Goal: Obtain resource: Download file/media

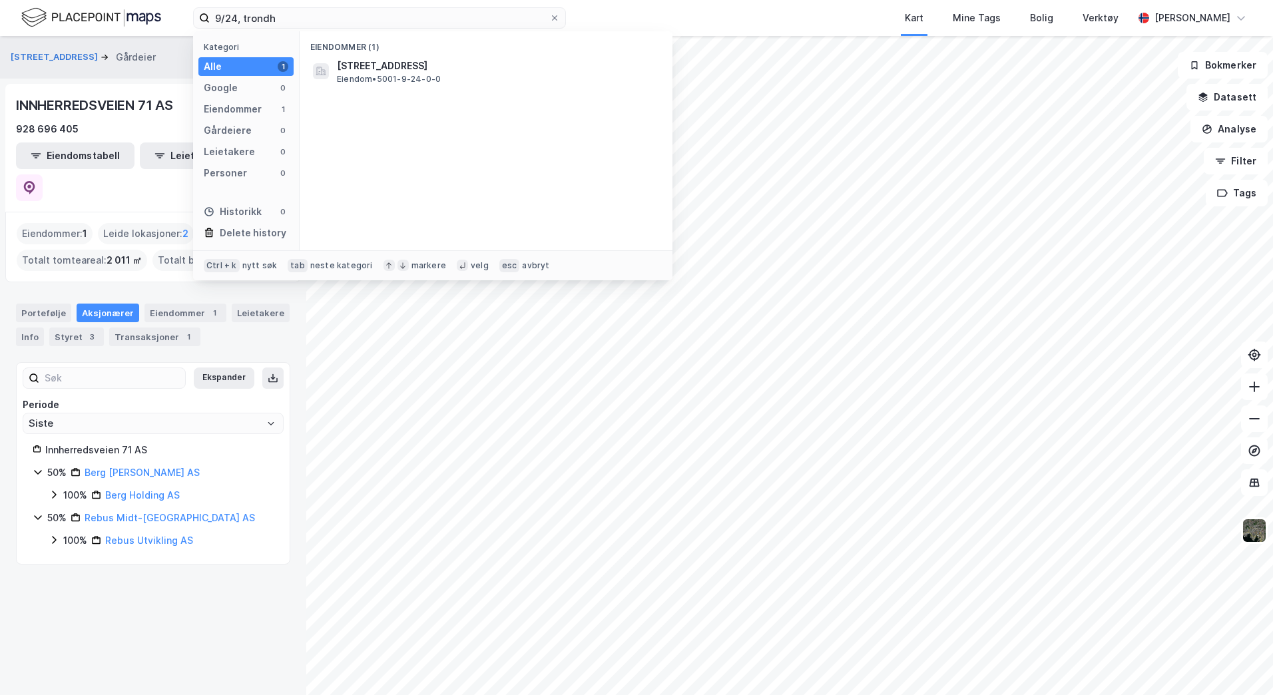
click at [194, 7] on div "9/24, trondh" at bounding box center [379, 17] width 373 height 21
click at [377, 66] on span "5001-415-292-0-0" at bounding box center [383, 66] width 92 height 16
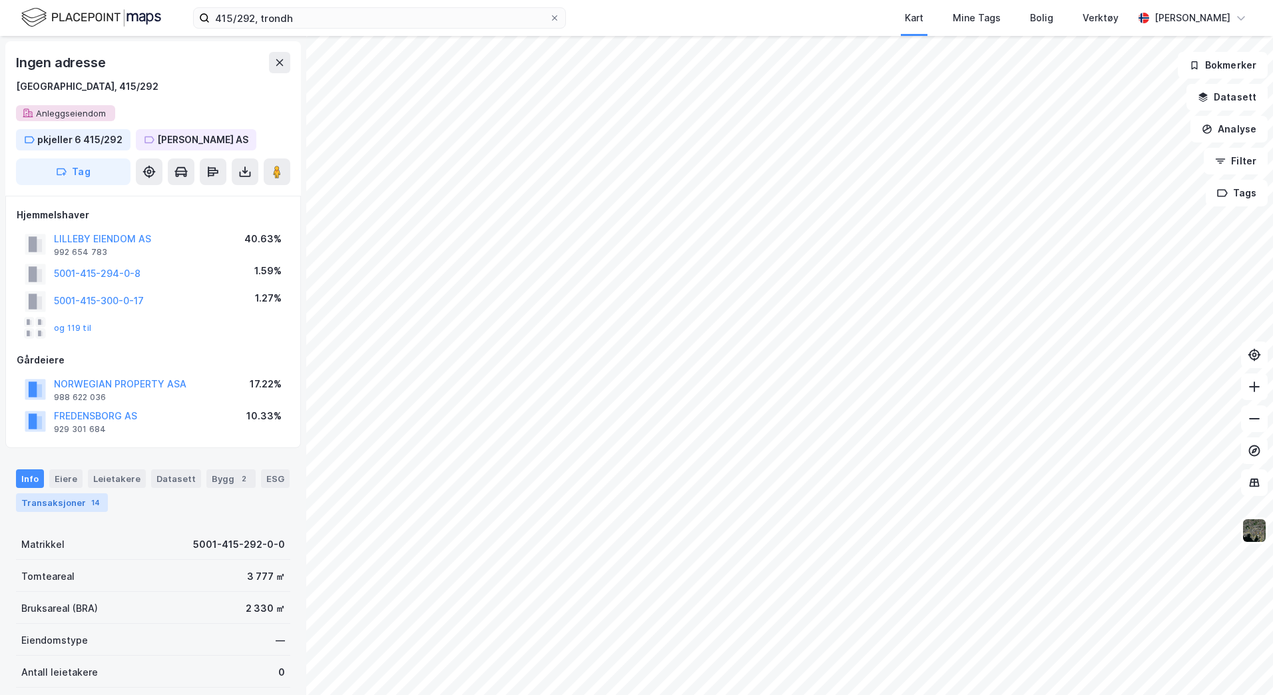
click at [65, 505] on div "Transaksjoner 14" at bounding box center [62, 502] width 92 height 19
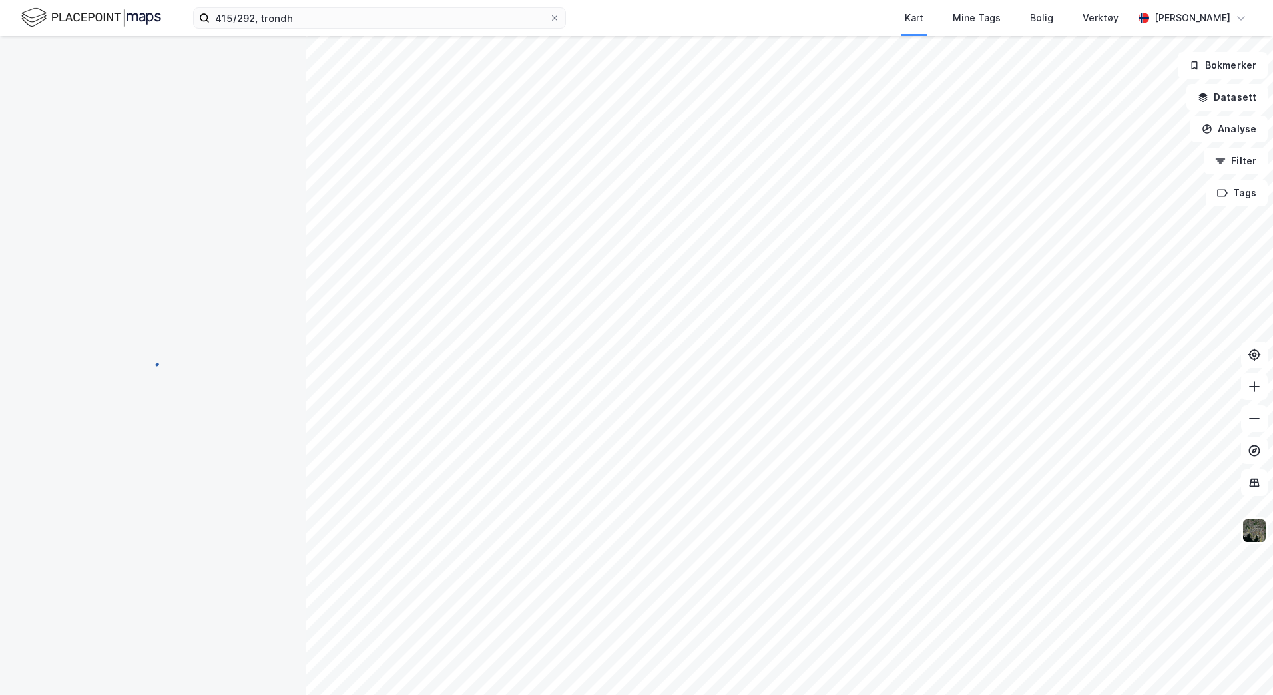
scroll to position [1, 0]
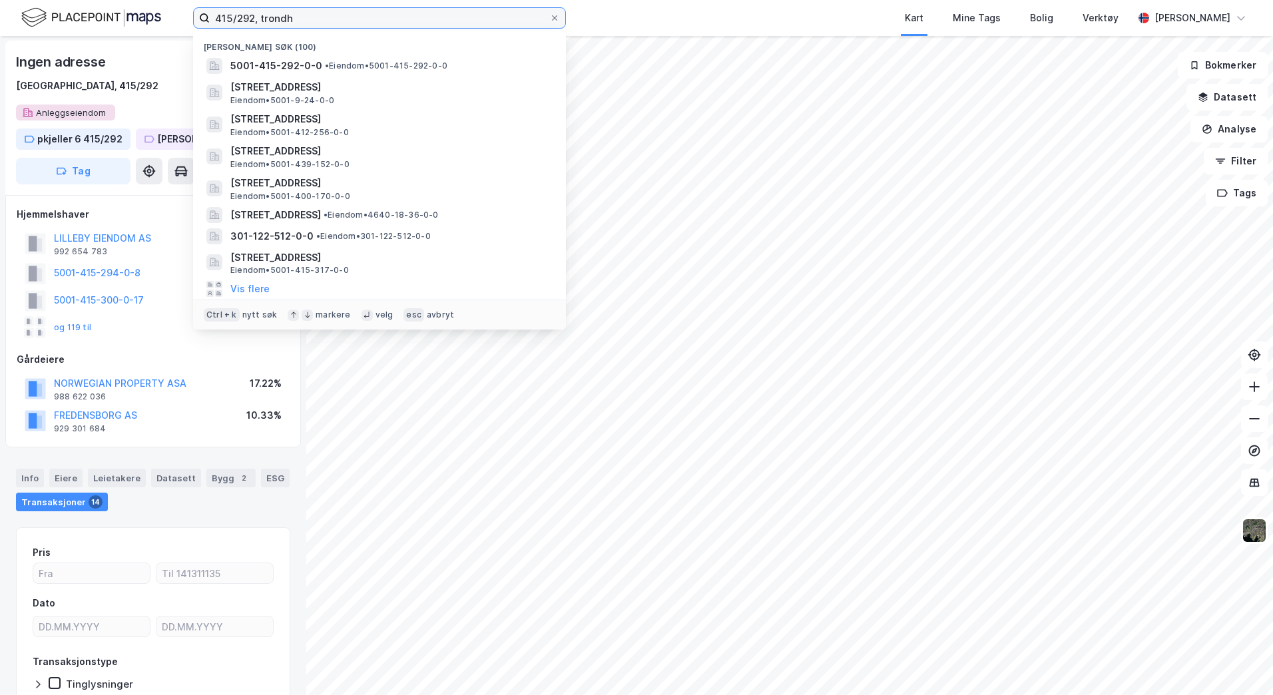
drag, startPoint x: 299, startPoint y: 19, endPoint x: 188, endPoint y: 16, distance: 111.2
click at [188, 16] on div "415/292, [PERSON_NAME] søk [PHONE_NUMBER] • Eiendom • 5001-415-292-0-0 [STREET_…" at bounding box center [636, 18] width 1273 height 36
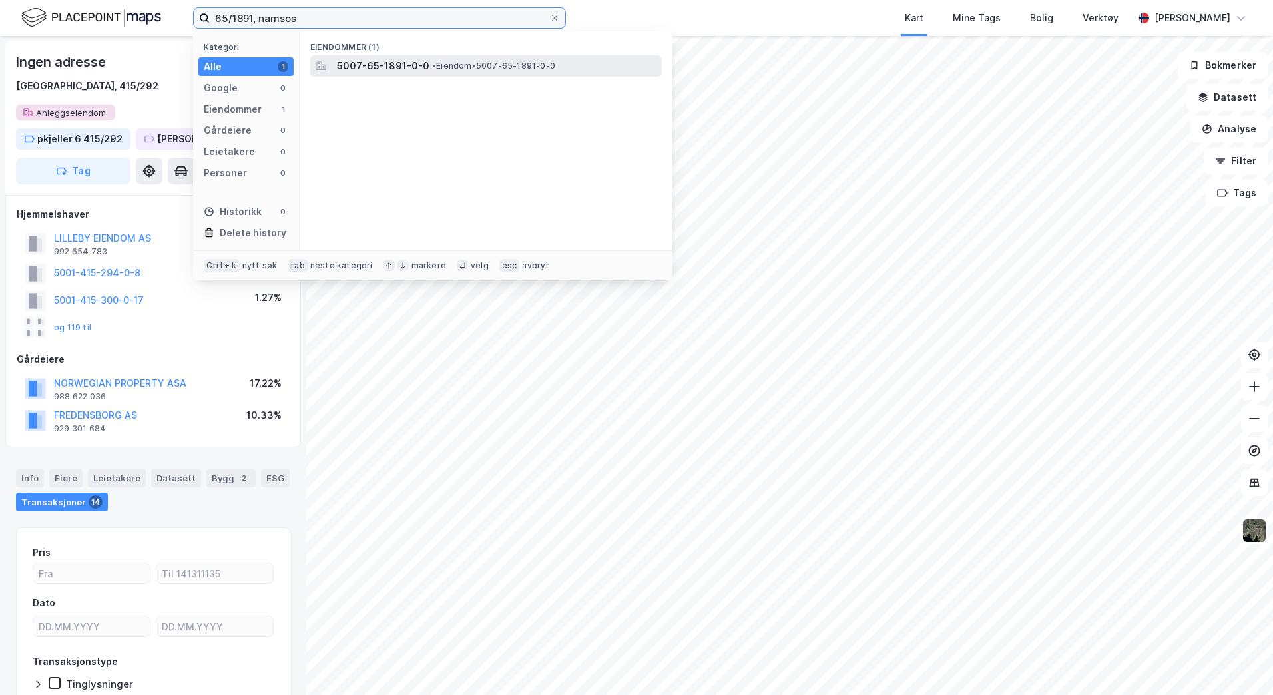
type input "65/1891, namsos"
click at [493, 65] on span "• Eiendom • 5007-65-1891-0-0" at bounding box center [493, 66] width 123 height 11
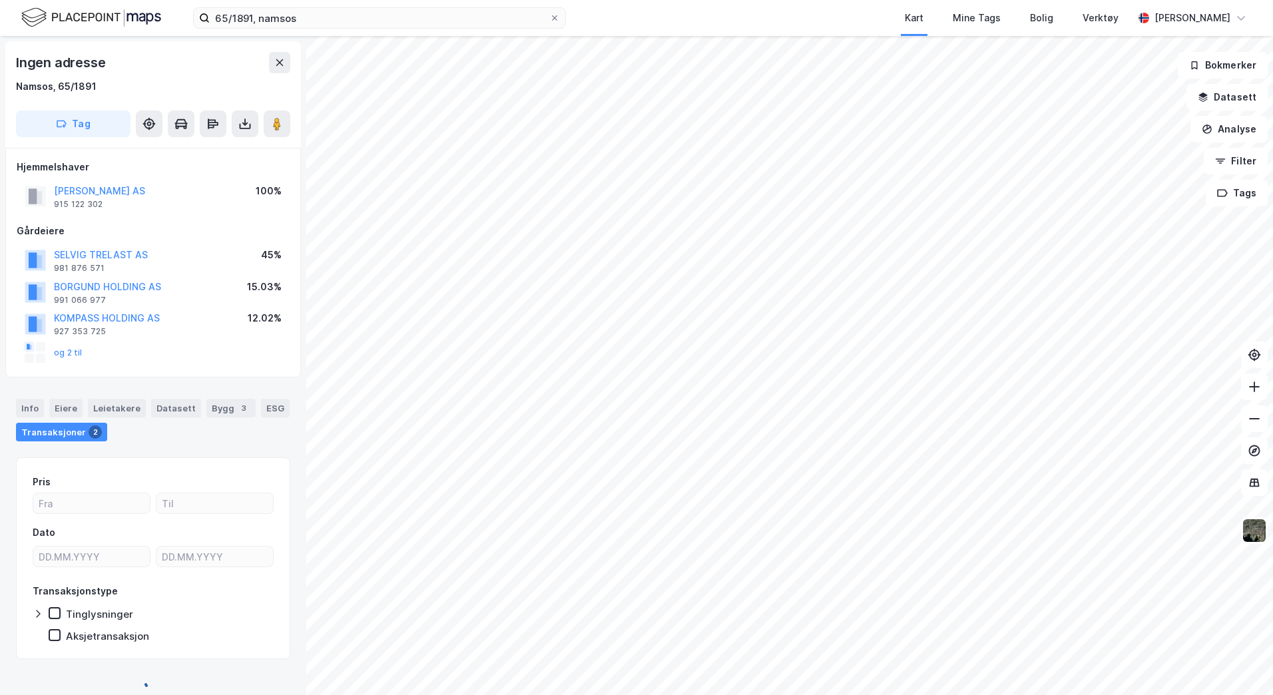
scroll to position [1, 0]
click at [246, 123] on icon at bounding box center [244, 123] width 5 height 3
click at [199, 146] on div "Last ned grunnbok" at bounding box center [178, 149] width 77 height 11
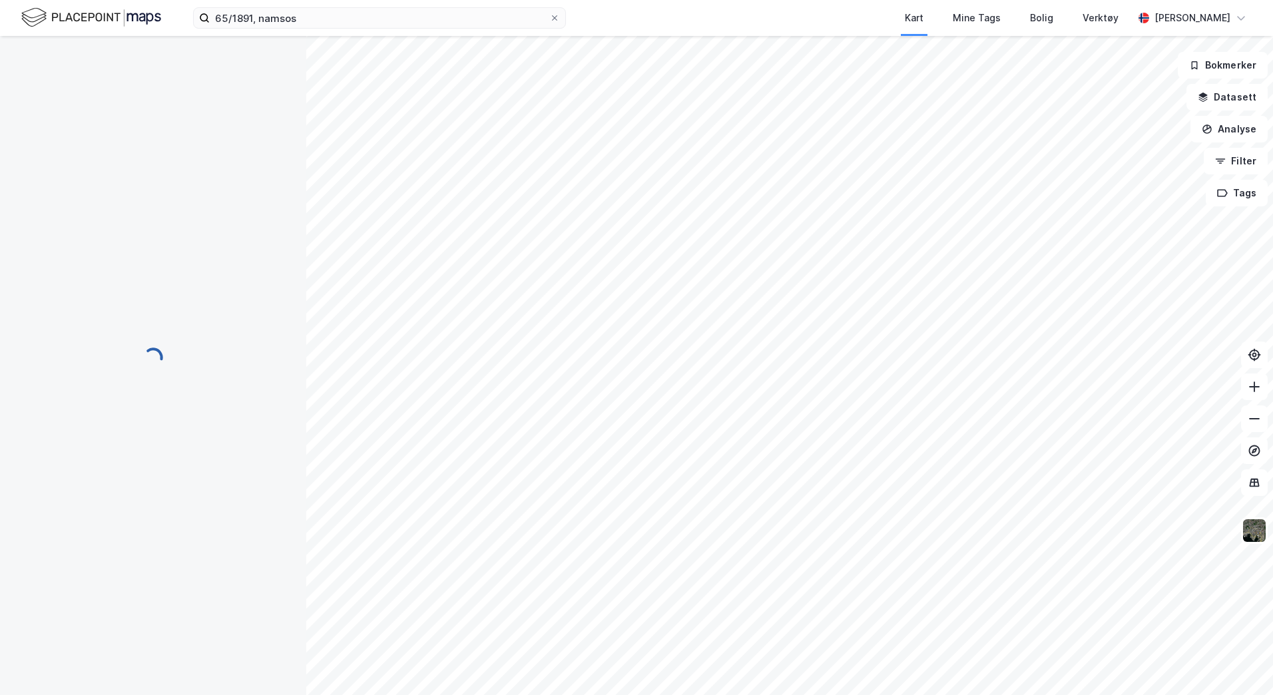
scroll to position [0, 0]
